Goal: Transaction & Acquisition: Purchase product/service

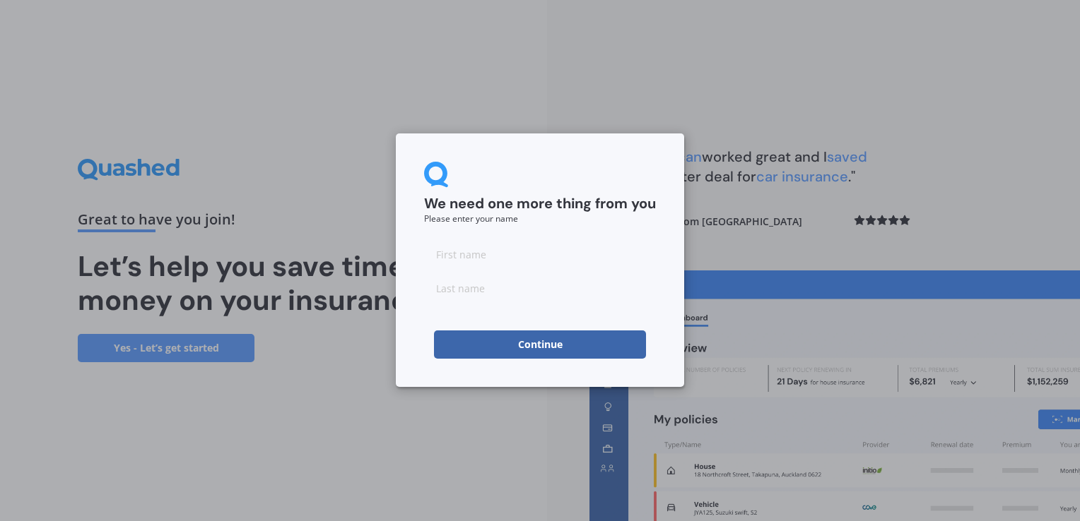
click at [483, 265] on input at bounding box center [540, 254] width 232 height 28
type input "[PERSON_NAME]"
type input "isaia"
click at [555, 355] on button "Continue" at bounding box center [540, 345] width 212 height 28
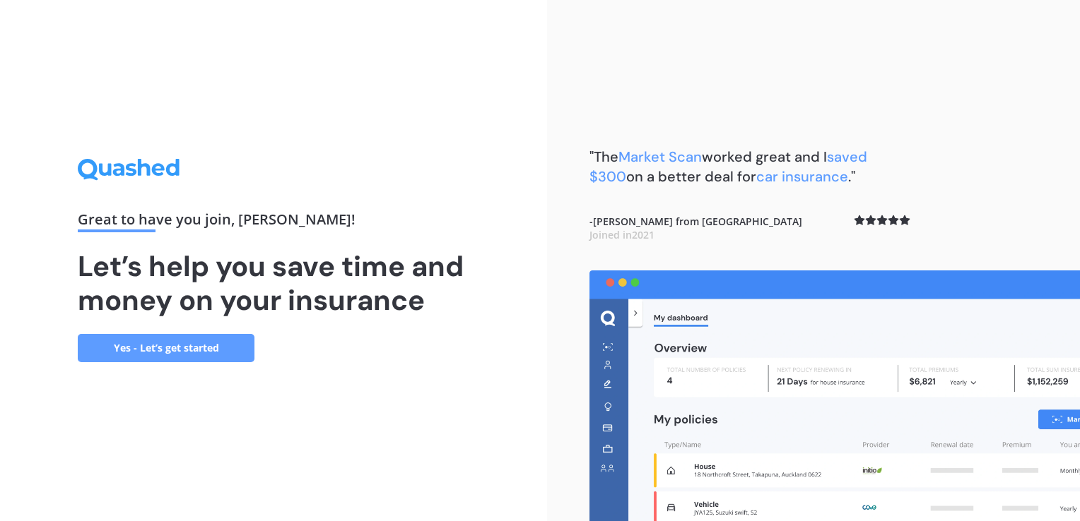
click at [160, 355] on link "Yes - Let’s get started" at bounding box center [166, 348] width 177 height 28
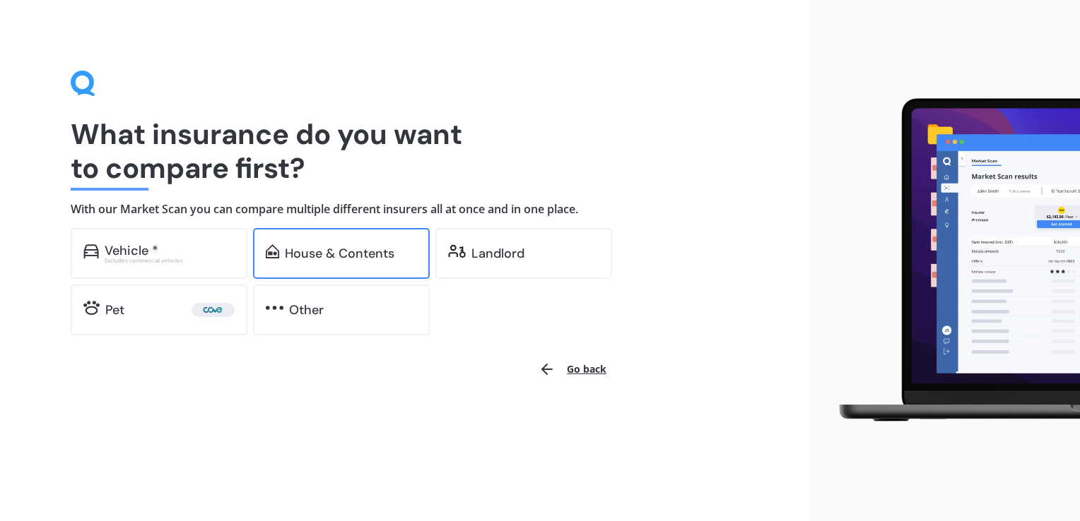
click at [359, 257] on div "House & Contents" at bounding box center [340, 254] width 110 height 14
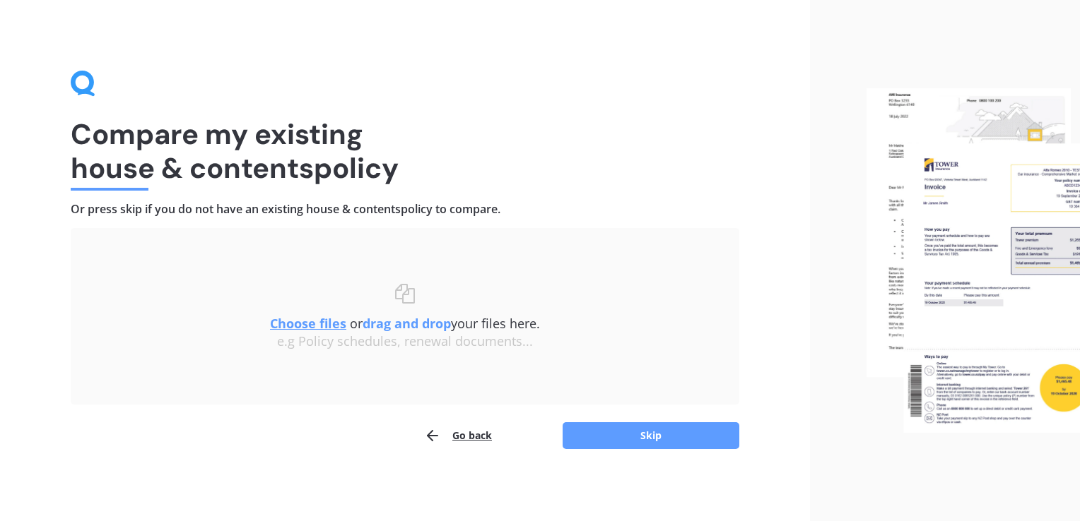
click at [469, 442] on button "Go back" at bounding box center [458, 436] width 68 height 28
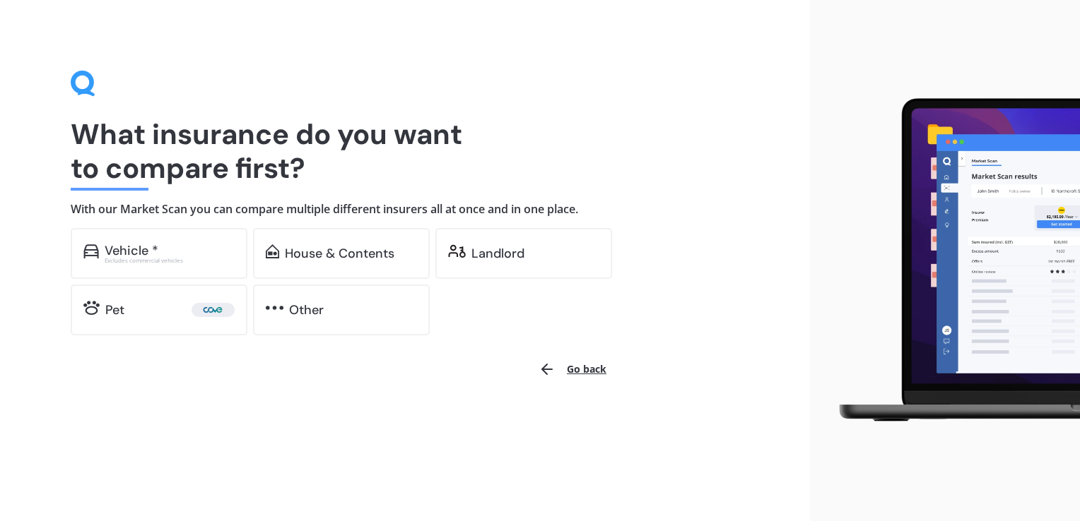
click at [588, 373] on button "Go back" at bounding box center [572, 370] width 85 height 34
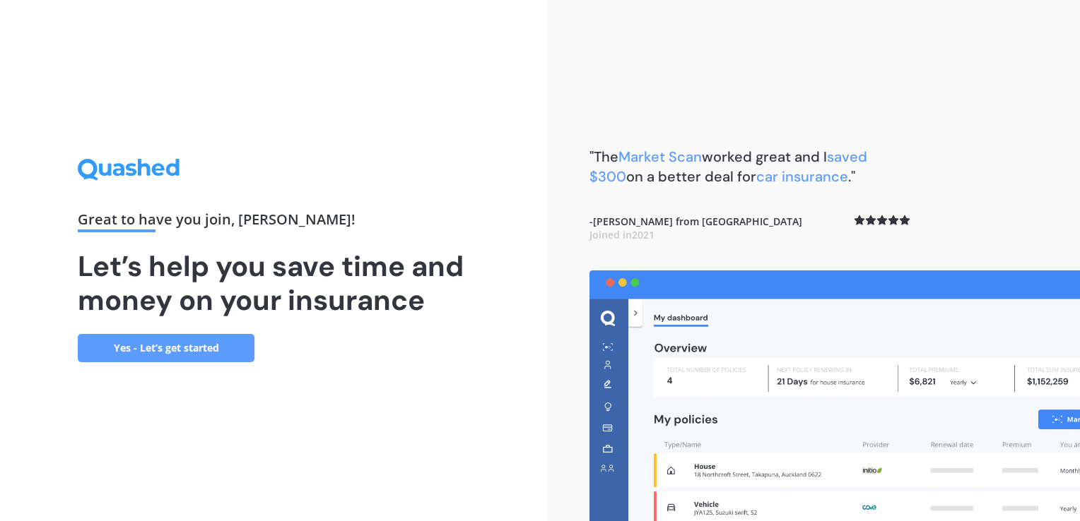
drag, startPoint x: 1079, startPoint y: 119, endPoint x: 238, endPoint y: 461, distance: 908.0
click at [238, 461] on div "Great to have you join , [PERSON_NAME] ! Let’s help you save time and money on …" at bounding box center [540, 260] width 1080 height 521
drag, startPoint x: 238, startPoint y: 461, endPoint x: 201, endPoint y: 340, distance: 127.2
click at [201, 340] on link "Yes - Let’s get started" at bounding box center [166, 348] width 177 height 28
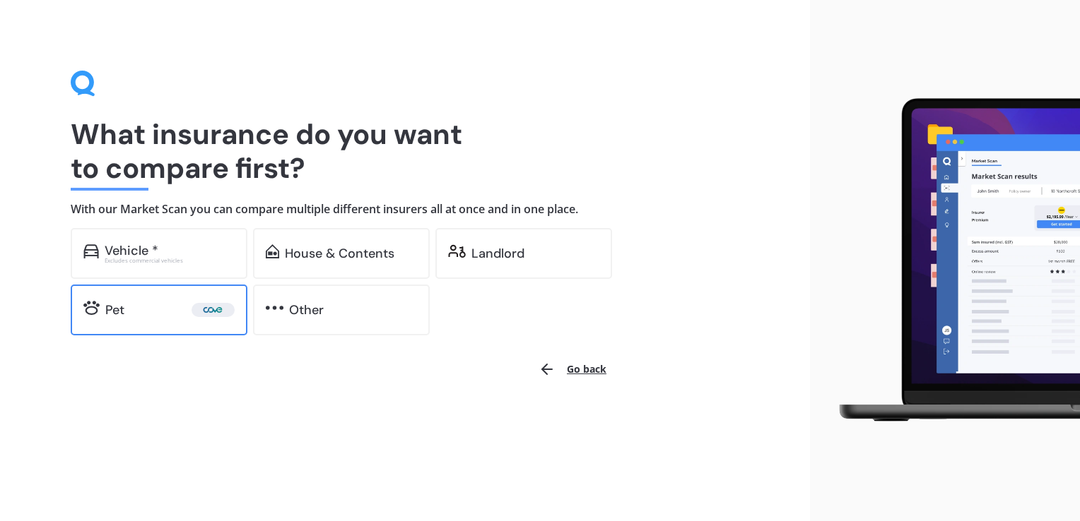
click at [195, 309] on img at bounding box center [212, 310] width 37 height 14
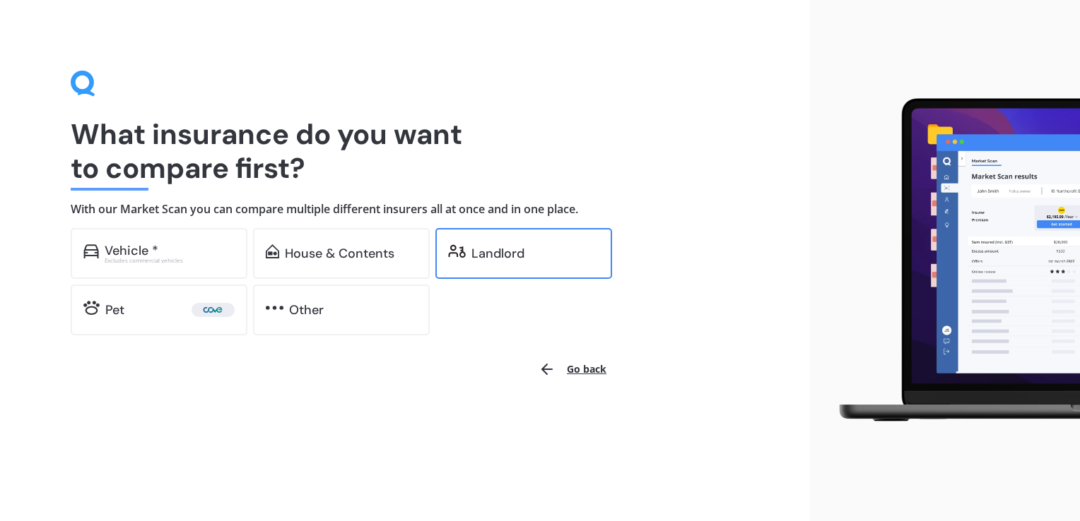
click at [485, 253] on div "Landlord" at bounding box center [497, 254] width 53 height 14
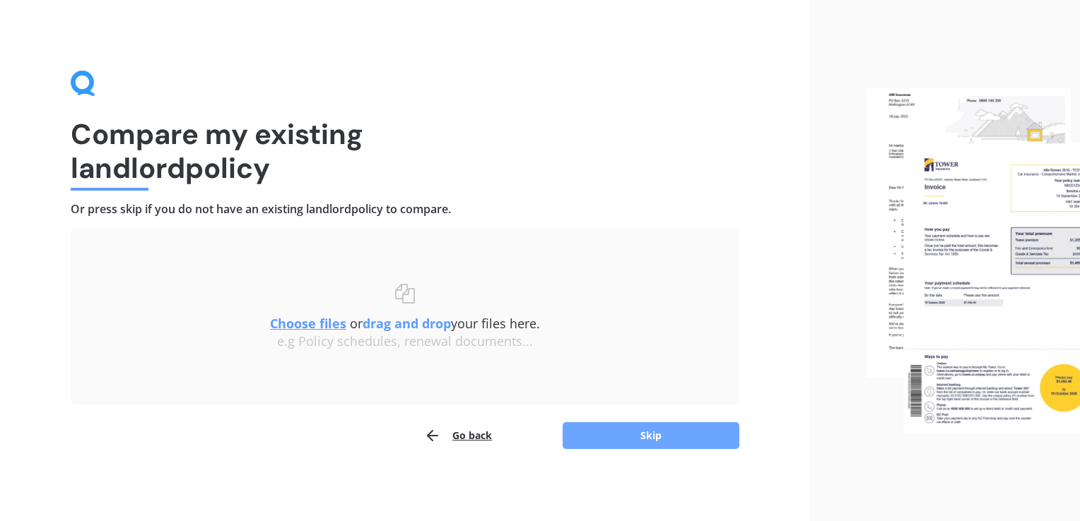
click at [635, 437] on button "Skip" at bounding box center [650, 436] width 177 height 27
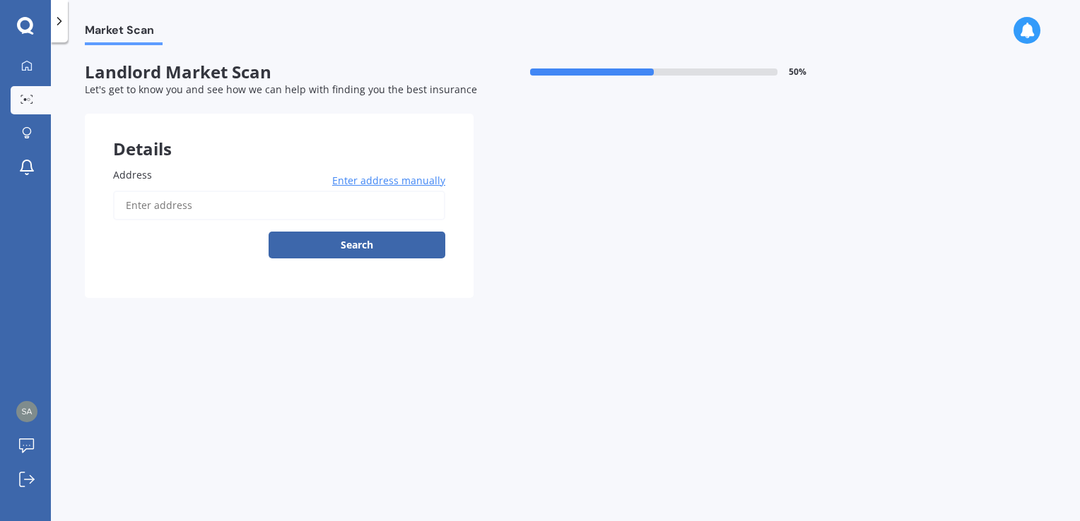
click at [229, 206] on input "Address" at bounding box center [279, 206] width 332 height 30
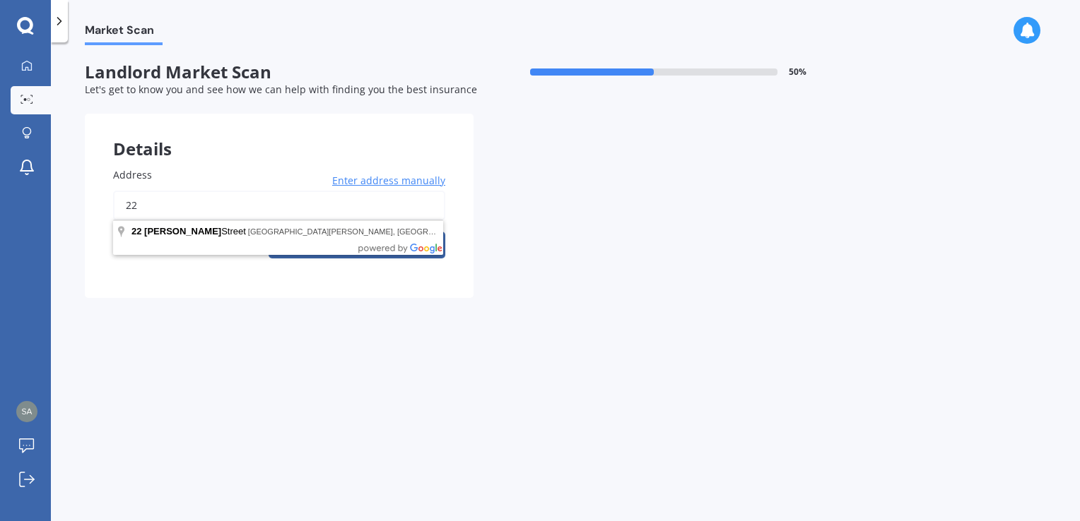
type input "2"
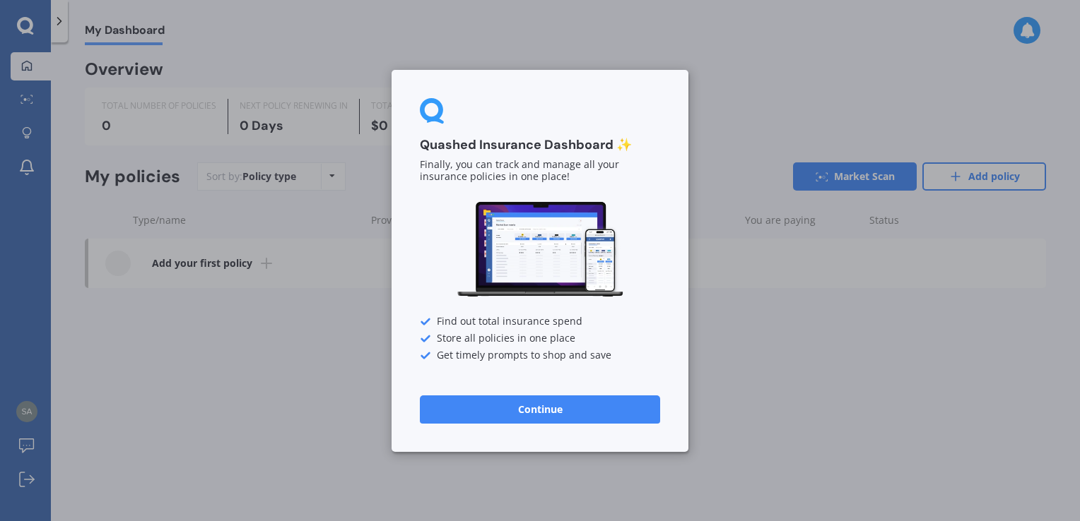
click at [530, 399] on button "Continue" at bounding box center [540, 409] width 240 height 28
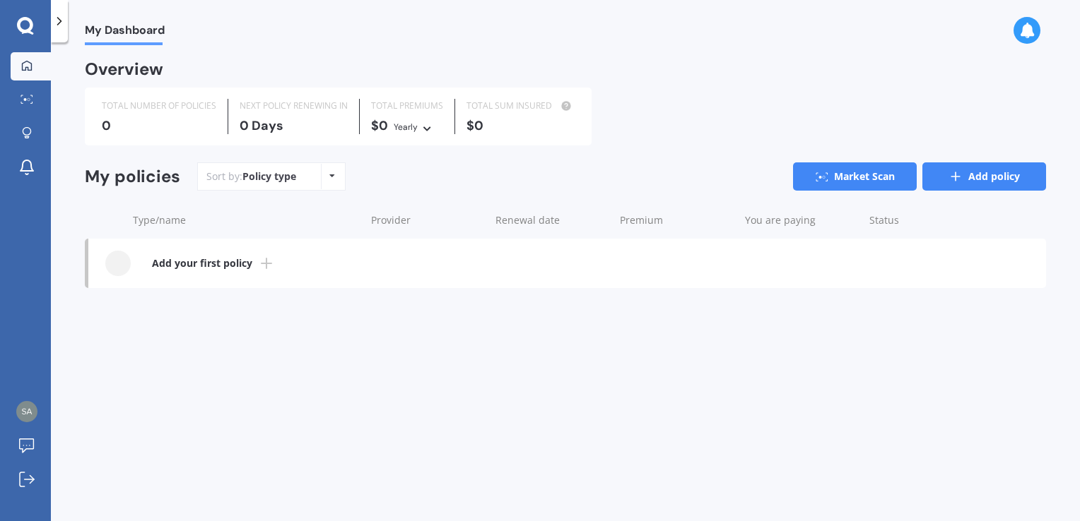
click at [983, 186] on link "Add policy" at bounding box center [984, 177] width 124 height 28
click at [110, 30] on span "My Dashboard" at bounding box center [125, 32] width 80 height 19
click at [31, 72] on div at bounding box center [26, 66] width 21 height 13
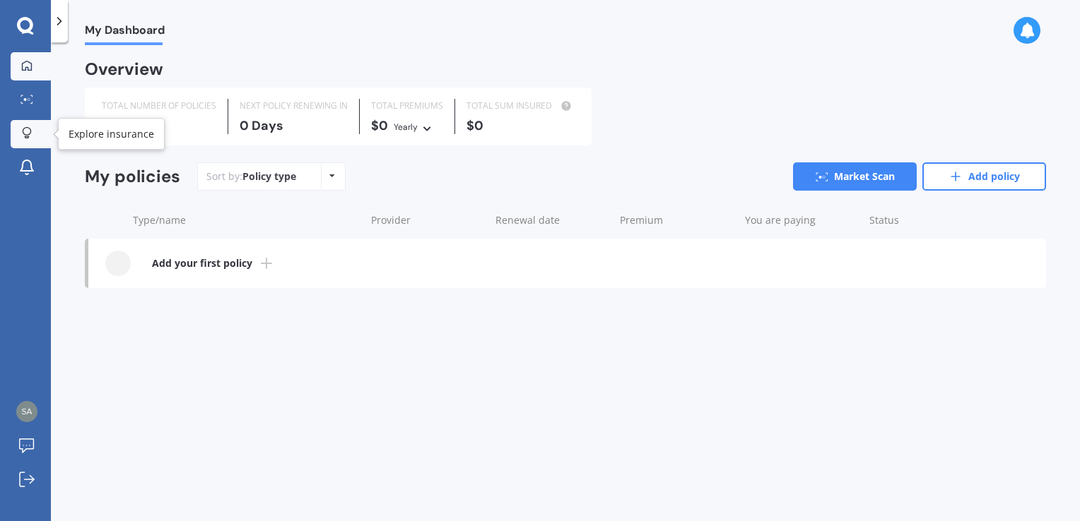
click at [32, 129] on div at bounding box center [26, 133] width 21 height 13
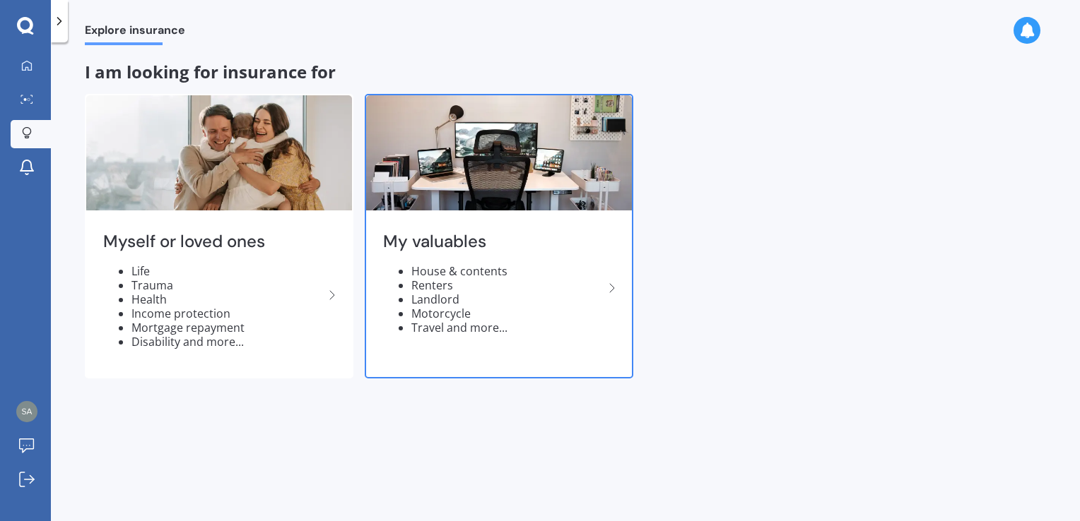
click at [466, 167] on img at bounding box center [499, 152] width 266 height 115
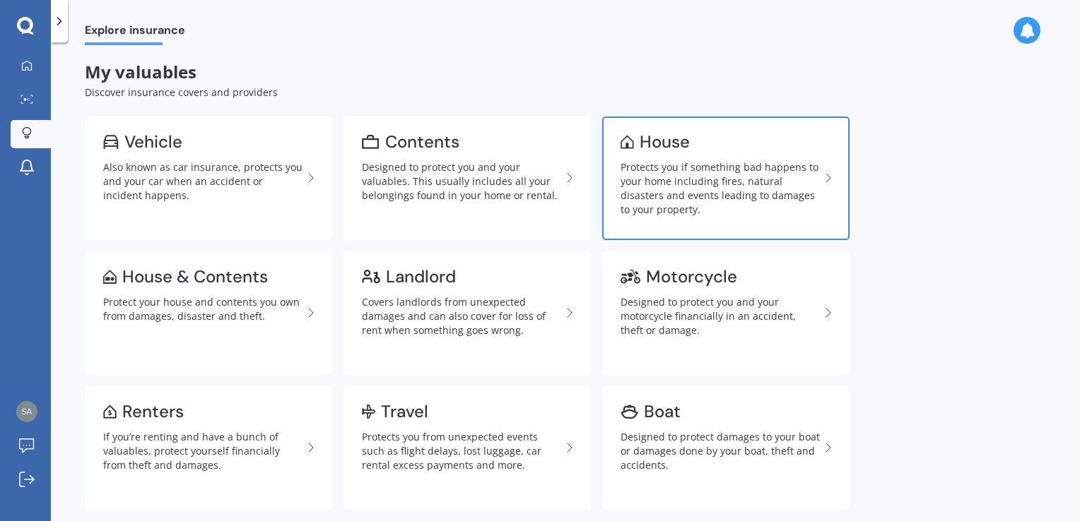
click at [673, 163] on div "Protects you if something bad happens to your home including fires, natural dis…" at bounding box center [719, 188] width 199 height 57
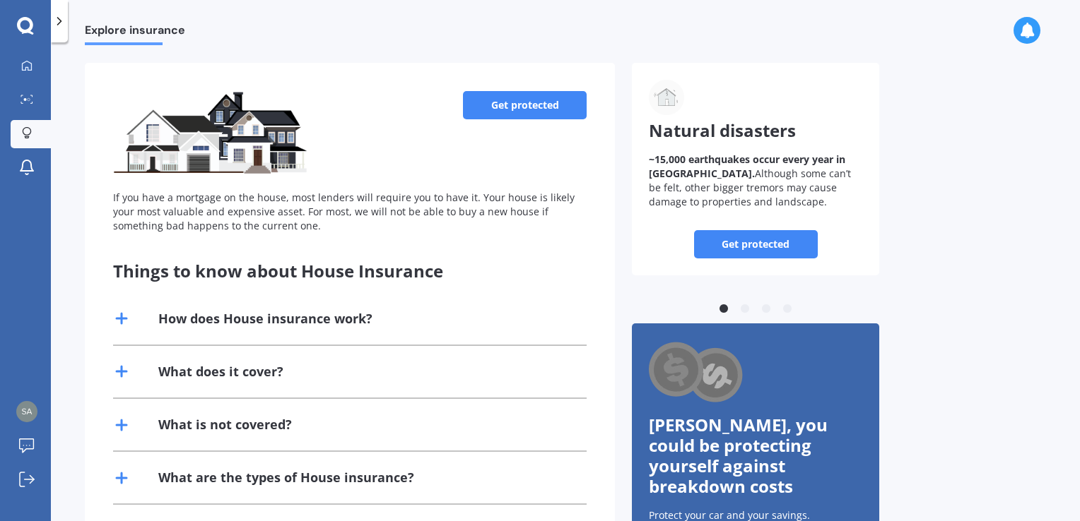
scroll to position [69, 0]
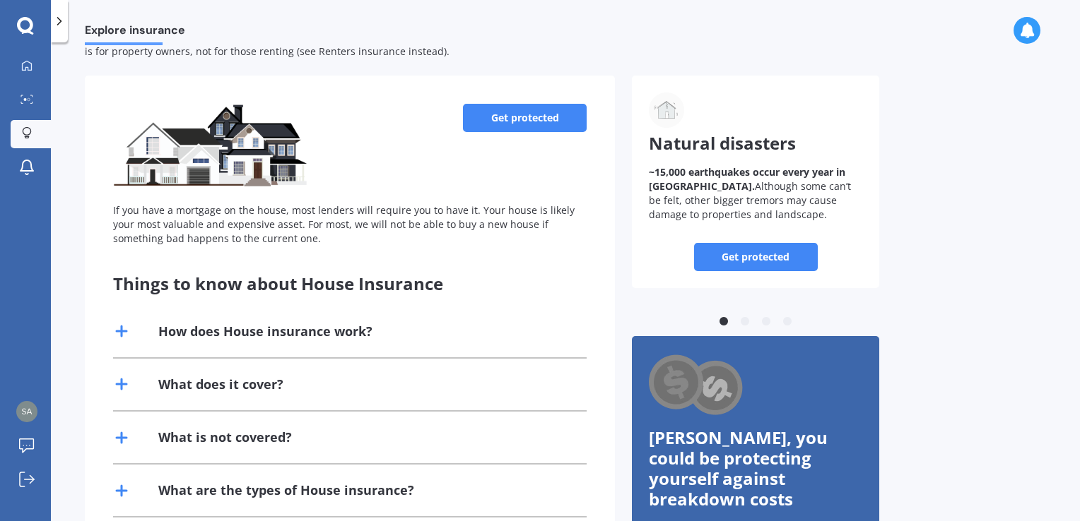
click at [745, 265] on link "Get protected" at bounding box center [756, 257] width 124 height 28
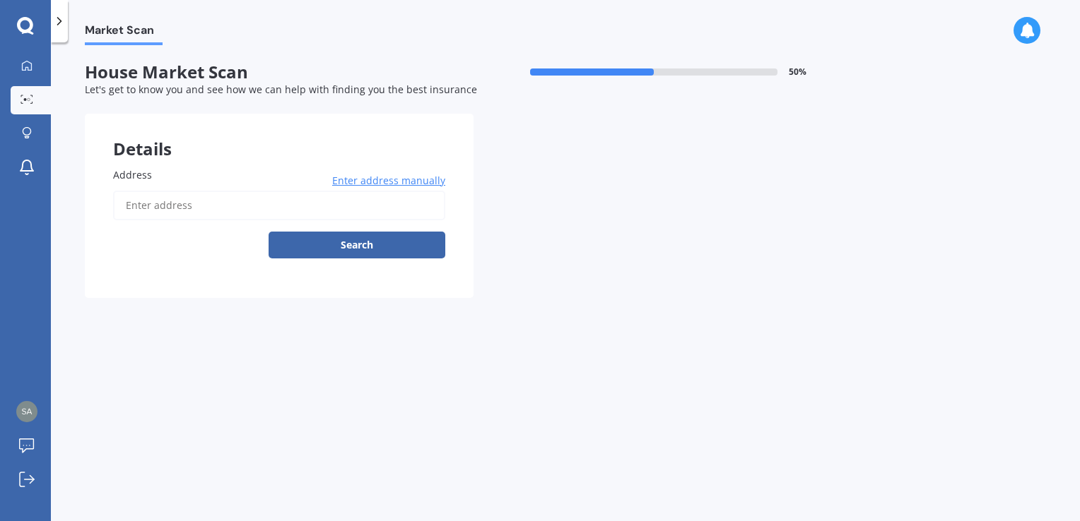
click at [271, 206] on input "Address" at bounding box center [279, 206] width 332 height 30
type input "[STREET_ADDRESS]"
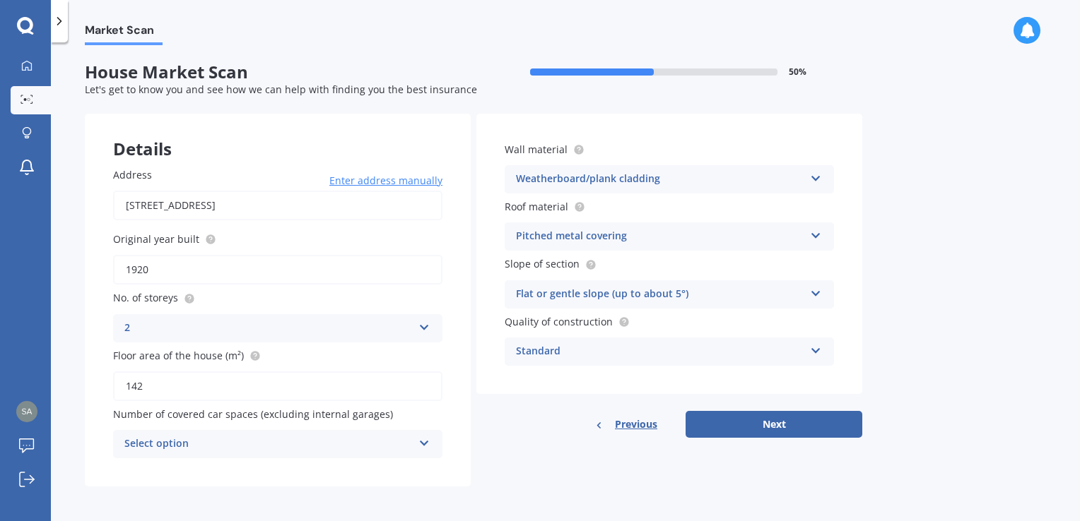
click at [429, 439] on icon at bounding box center [424, 441] width 12 height 10
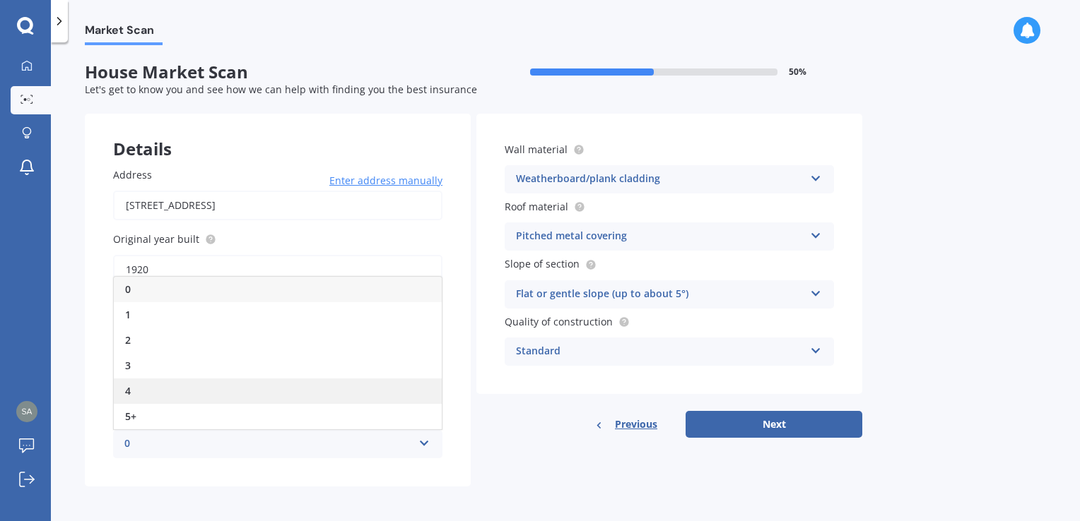
click at [147, 397] on div "4" at bounding box center [278, 391] width 328 height 25
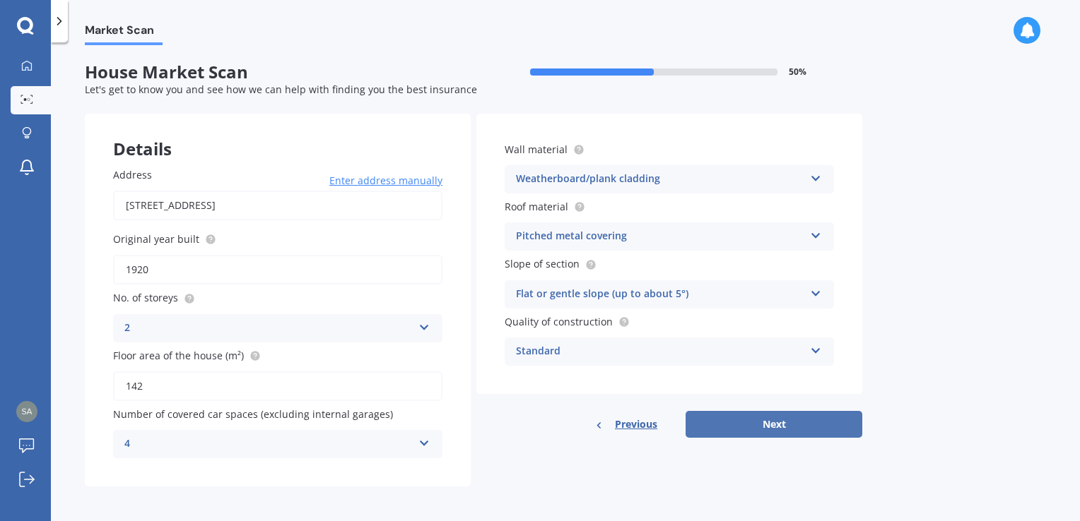
click at [774, 424] on button "Next" at bounding box center [773, 424] width 177 height 27
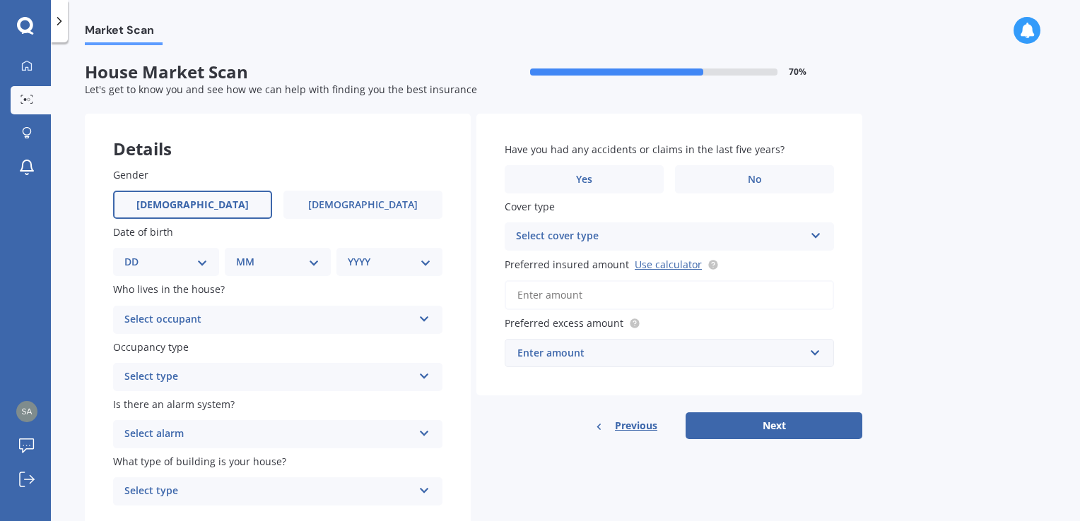
click at [228, 206] on label "[DEMOGRAPHIC_DATA]" at bounding box center [192, 205] width 159 height 28
click at [0, 0] on input "[DEMOGRAPHIC_DATA]" at bounding box center [0, 0] width 0 height 0
click at [218, 206] on label "[DEMOGRAPHIC_DATA]" at bounding box center [192, 205] width 159 height 28
click at [0, 0] on input "[DEMOGRAPHIC_DATA]" at bounding box center [0, 0] width 0 height 0
click at [201, 263] on select "DD 01 02 03 04 05 06 07 08 09 10 11 12 13 14 15 16 17 18 19 20 21 22 23 24 25 2…" at bounding box center [165, 262] width 83 height 16
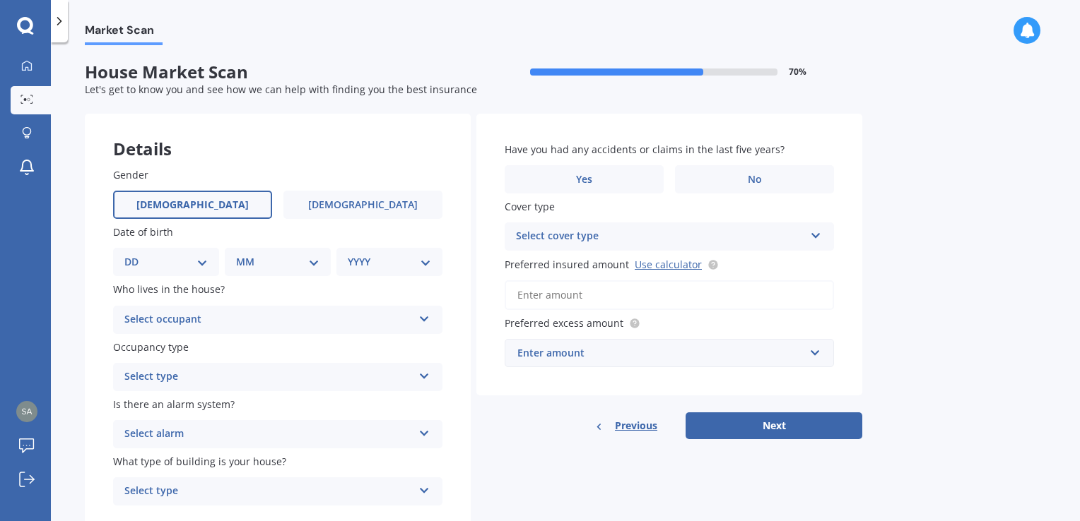
select select "01"
click at [136, 254] on select "DD 01 02 03 04 05 06 07 08 09 10 11 12 13 14 15 16 17 18 19 20 21 22 23 24 25 2…" at bounding box center [165, 262] width 83 height 16
click at [309, 266] on select "MM 01 02 03 04 05 06 07 08 09 10 11 12" at bounding box center [281, 262] width 78 height 16
select select "07"
click at [242, 254] on select "MM 01 02 03 04 05 06 07 08 09 10 11 12" at bounding box center [281, 262] width 78 height 16
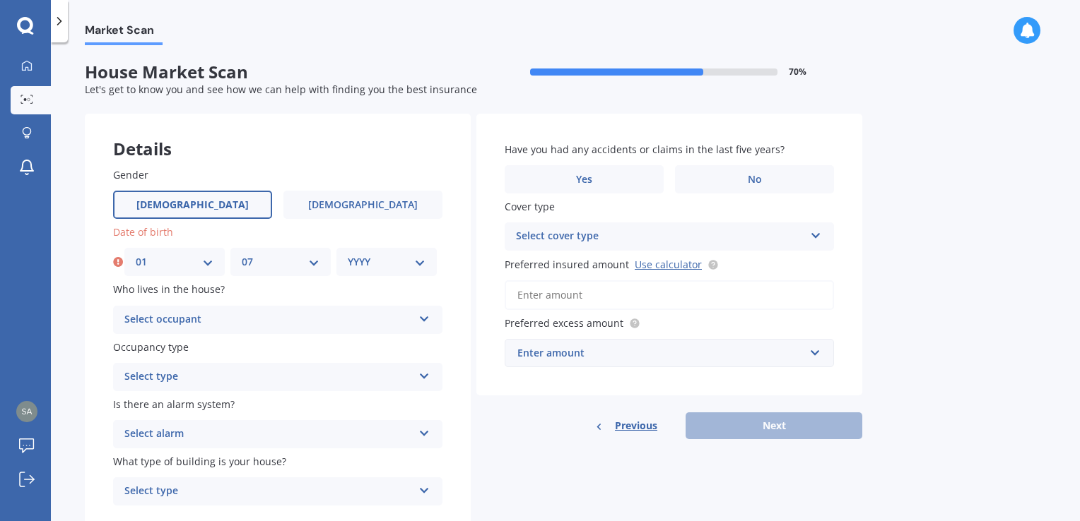
click at [428, 264] on div "YYYY 2009 2008 2007 2006 2005 2004 2003 2002 2001 2000 1999 1998 1997 1996 1995…" at bounding box center [386, 262] width 100 height 28
click at [420, 264] on select "YYYY 2009 2008 2007 2006 2005 2004 2003 2002 2001 2000 1999 1998 1997 1996 1995…" at bounding box center [387, 262] width 78 height 16
select select "1972"
click at [348, 254] on select "YYYY 2009 2008 2007 2006 2005 2004 2003 2002 2001 2000 1999 1998 1997 1996 1995…" at bounding box center [387, 262] width 78 height 16
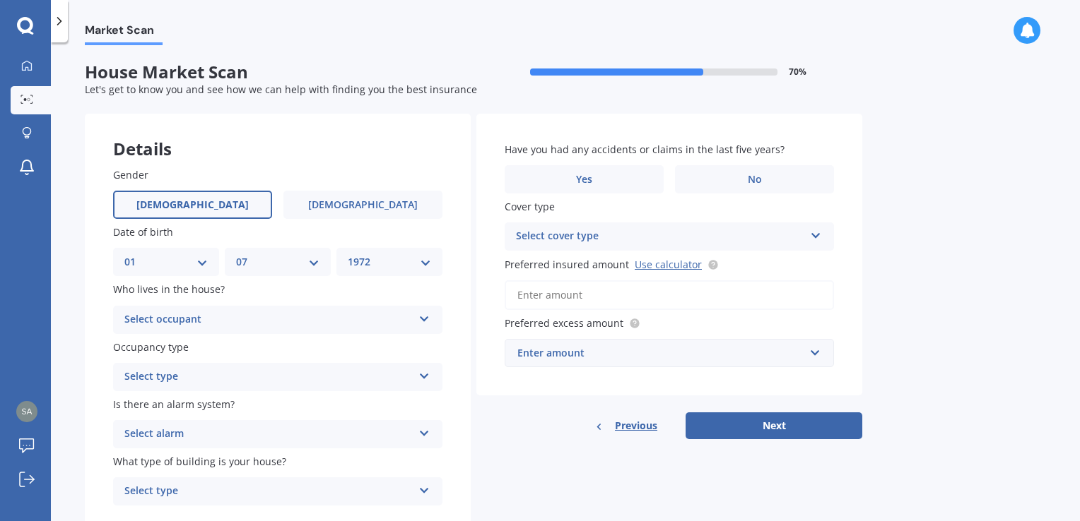
click at [424, 322] on icon at bounding box center [424, 317] width 12 height 10
click at [163, 346] on div "Owner" at bounding box center [278, 347] width 328 height 25
click at [430, 381] on div "Select type Permanent Holiday (without tenancy)" at bounding box center [277, 377] width 329 height 28
click at [182, 408] on div "Permanent" at bounding box center [278, 404] width 328 height 25
click at [430, 436] on icon at bounding box center [424, 431] width 12 height 10
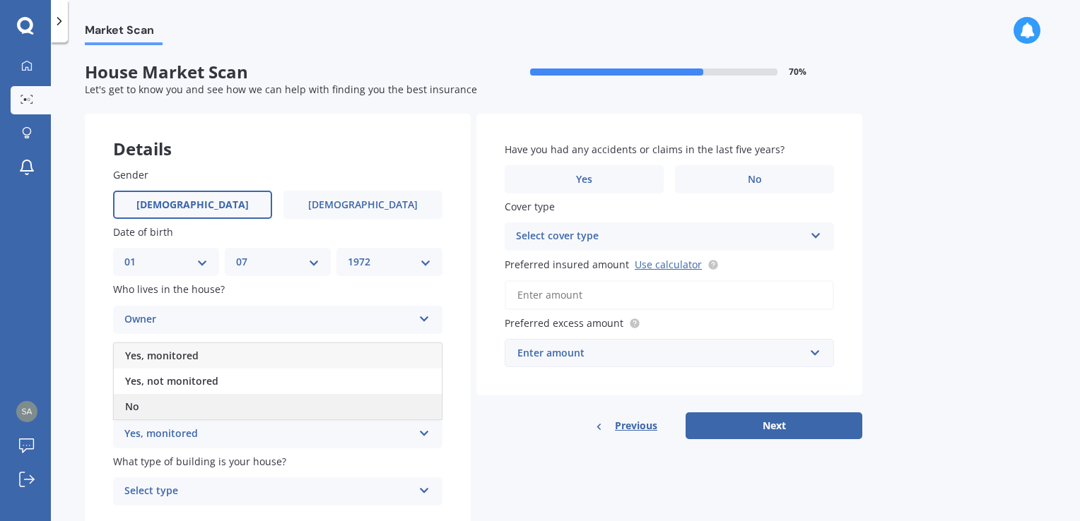
click at [178, 407] on div "No" at bounding box center [278, 406] width 328 height 25
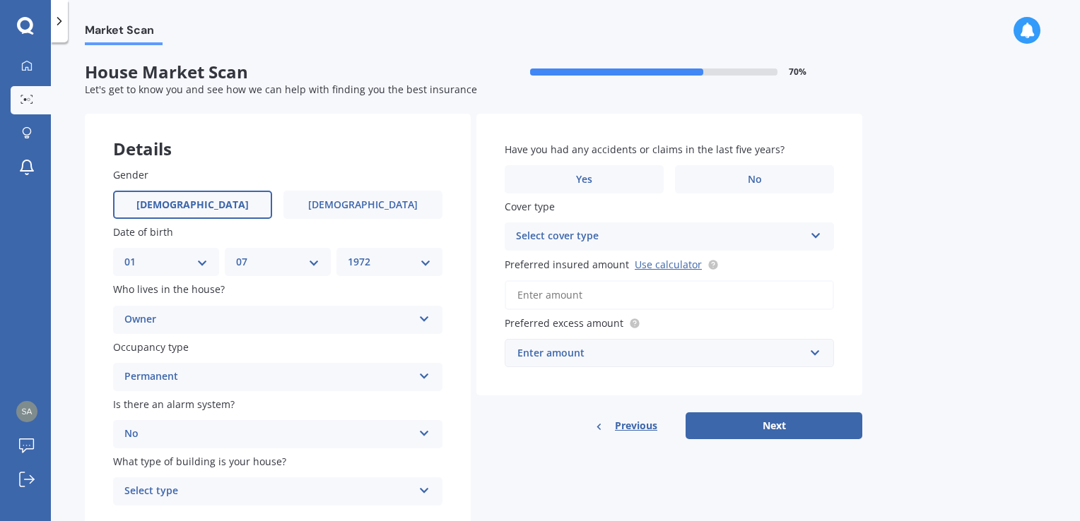
click at [426, 493] on icon at bounding box center [424, 488] width 12 height 10
click at [384, 413] on div "Freestanding" at bounding box center [278, 413] width 328 height 25
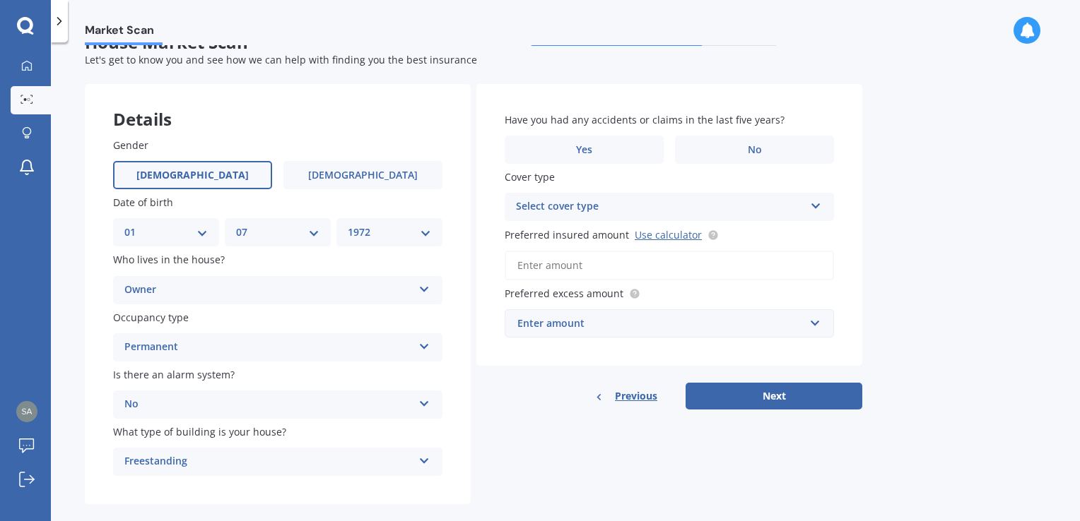
scroll to position [50, 0]
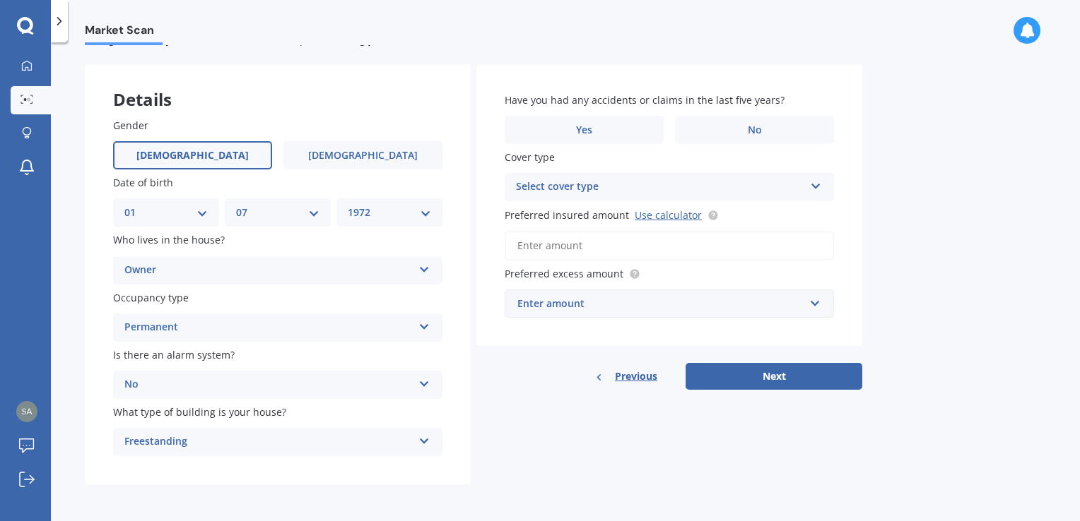
click at [819, 188] on icon at bounding box center [816, 184] width 12 height 10
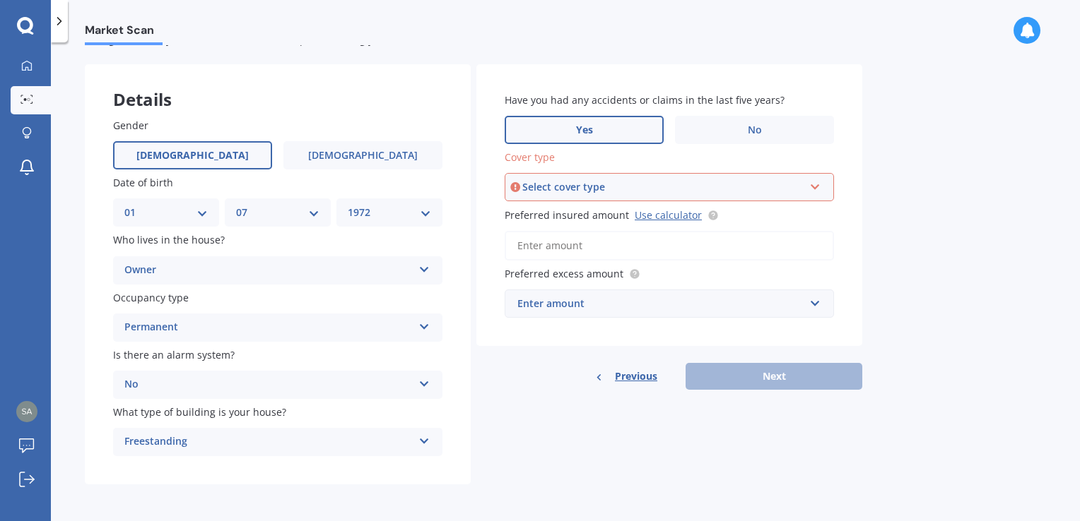
click at [606, 136] on label "Yes" at bounding box center [584, 130] width 159 height 28
click at [0, 0] on input "Yes" at bounding box center [0, 0] width 0 height 0
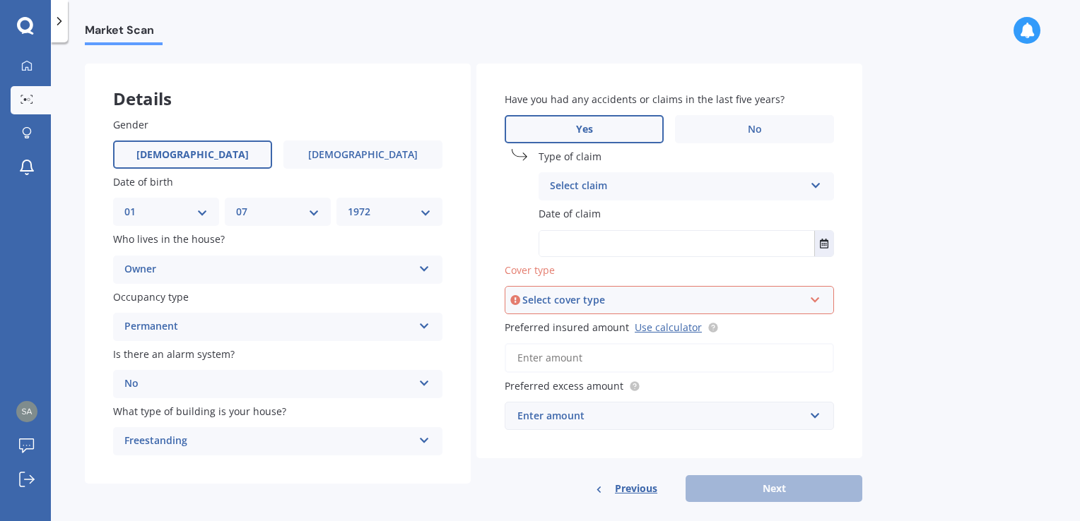
click at [822, 187] on div "Select claim Accidental damage Broken glass Burglary or theft Earthquake Fire F…" at bounding box center [685, 186] width 295 height 28
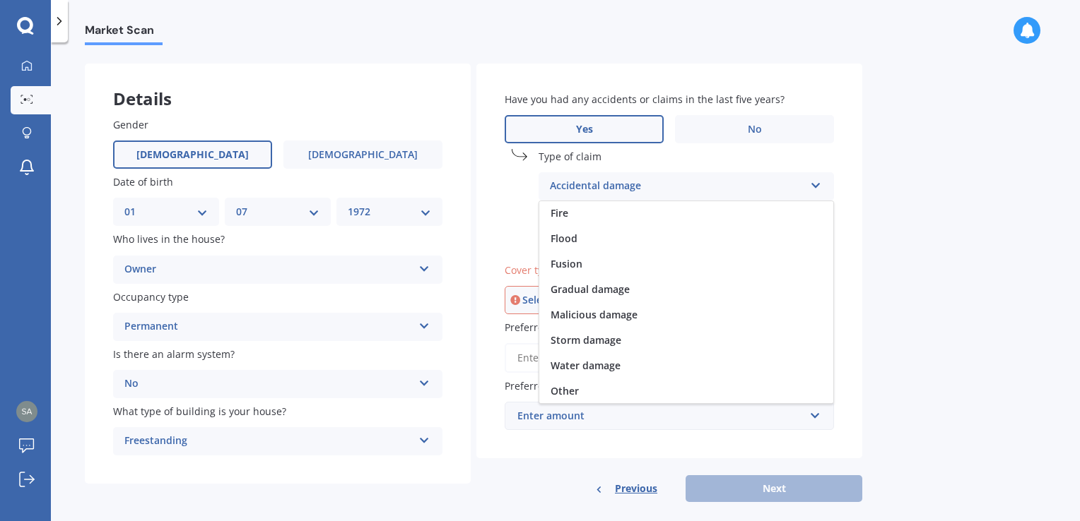
scroll to position [0, 0]
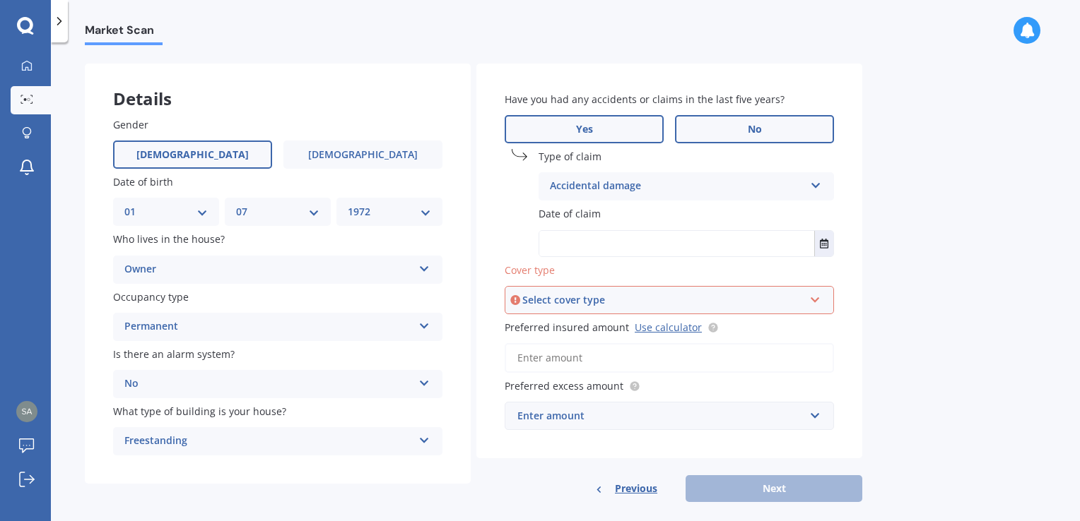
click at [726, 133] on label "No" at bounding box center [754, 129] width 159 height 28
click at [0, 0] on input "No" at bounding box center [0, 0] width 0 height 0
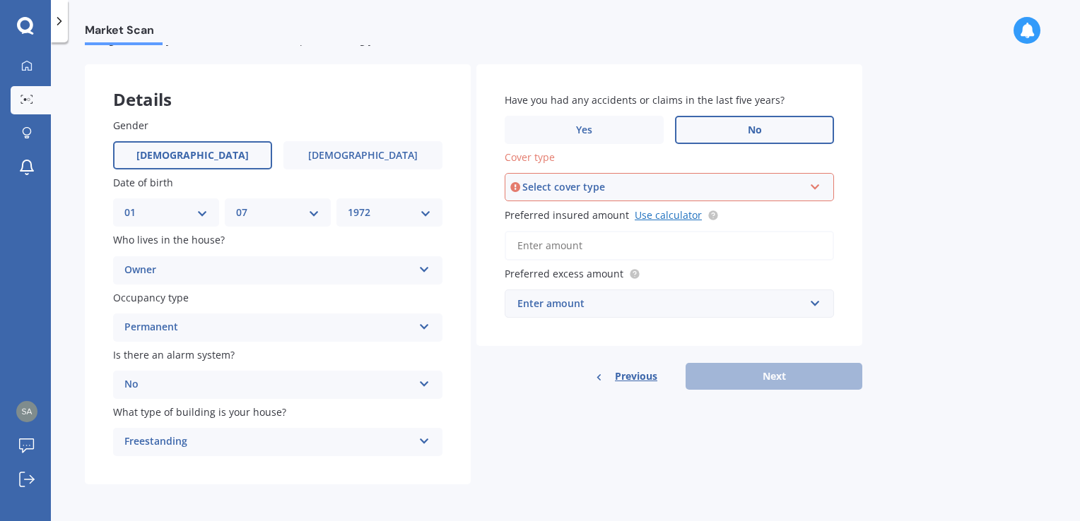
click at [683, 216] on link "Use calculator" at bounding box center [668, 214] width 67 height 13
